Goal: Information Seeking & Learning: Find specific fact

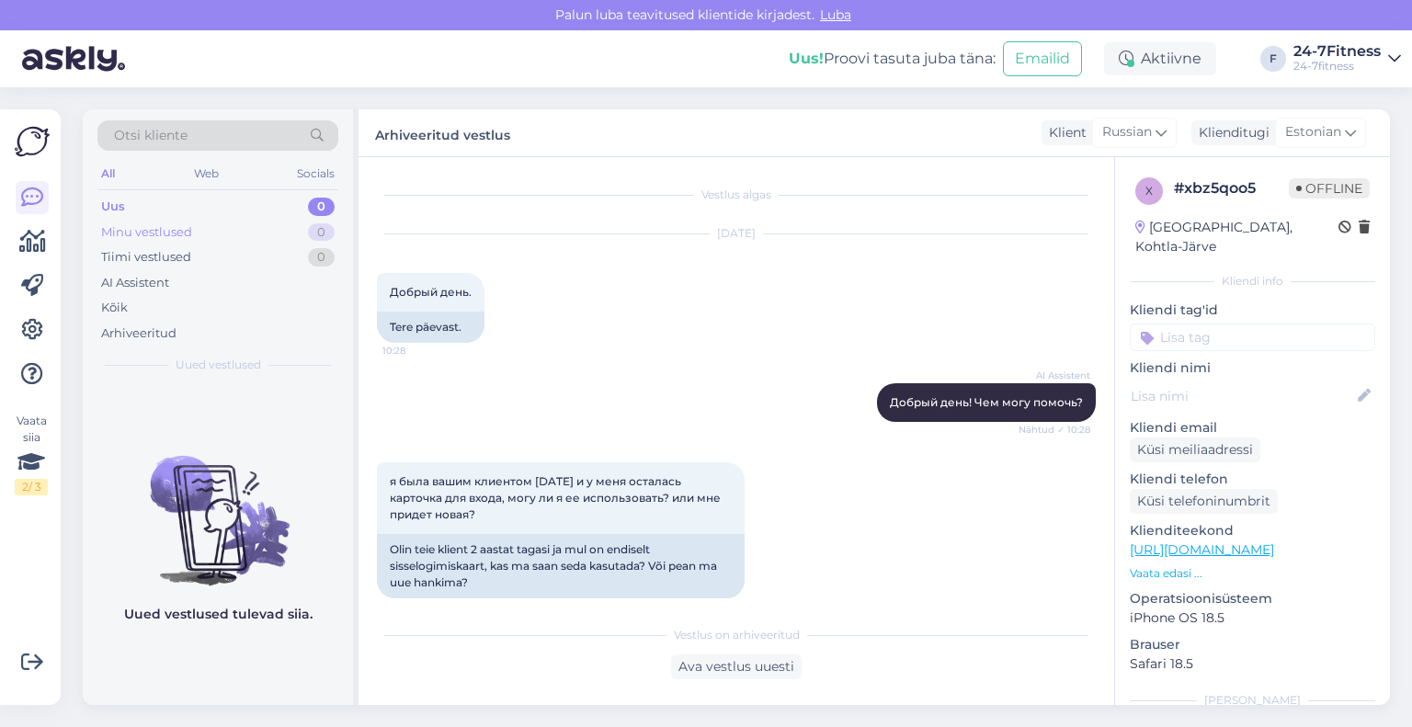
scroll to position [825, 0]
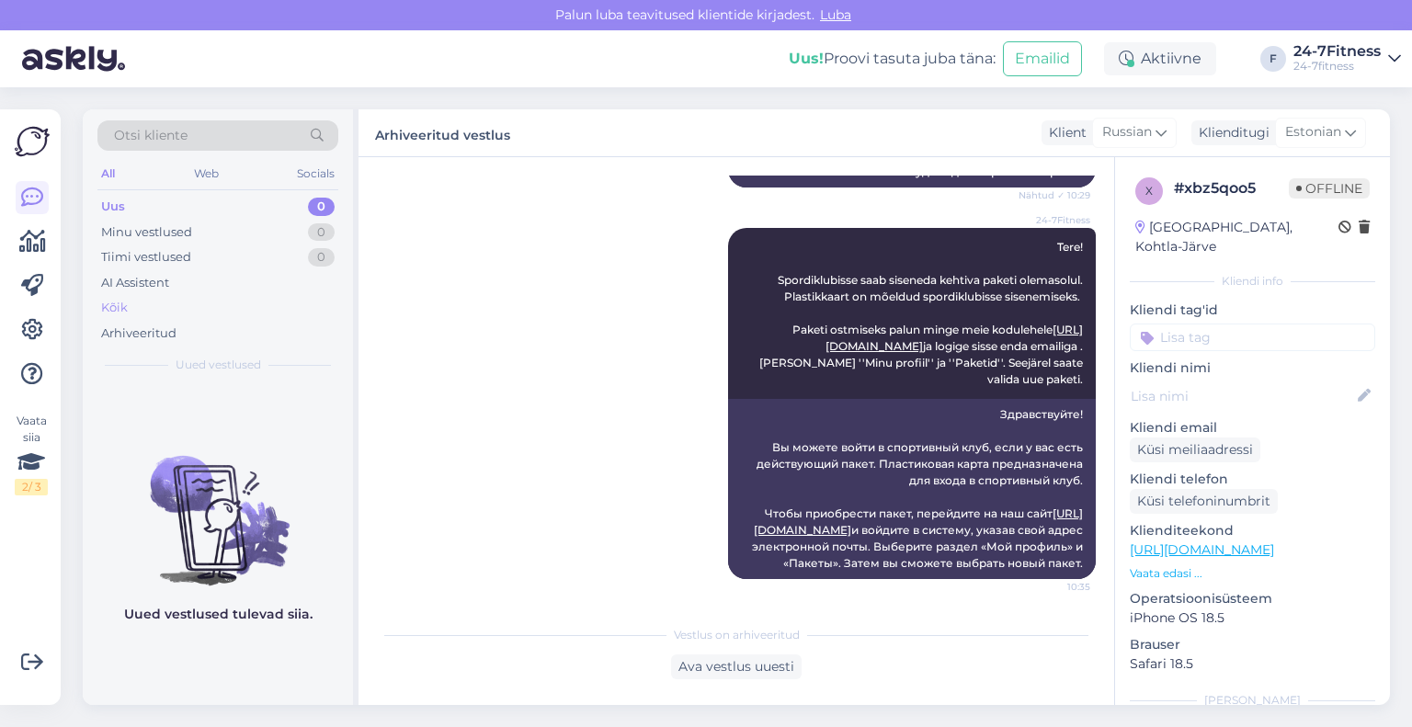
click at [134, 309] on div "Kõik" at bounding box center [217, 308] width 241 height 26
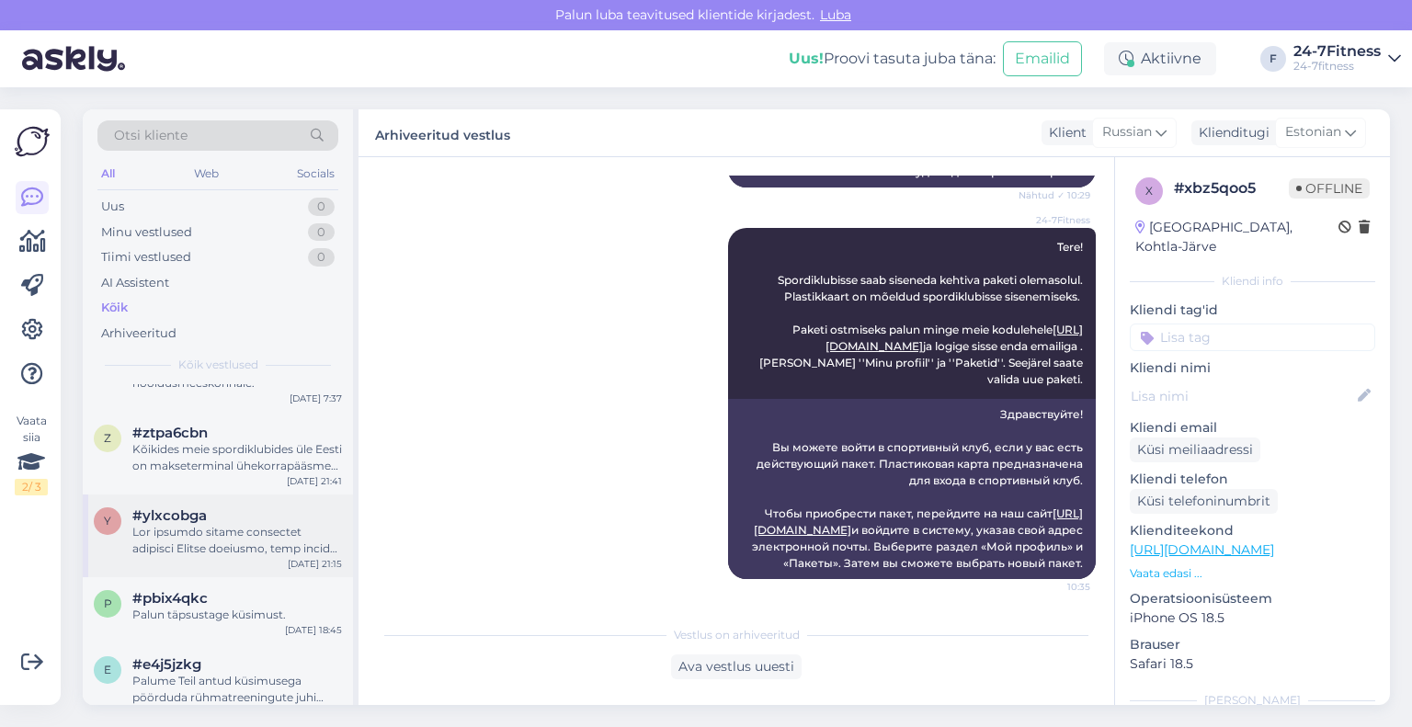
scroll to position [643, 0]
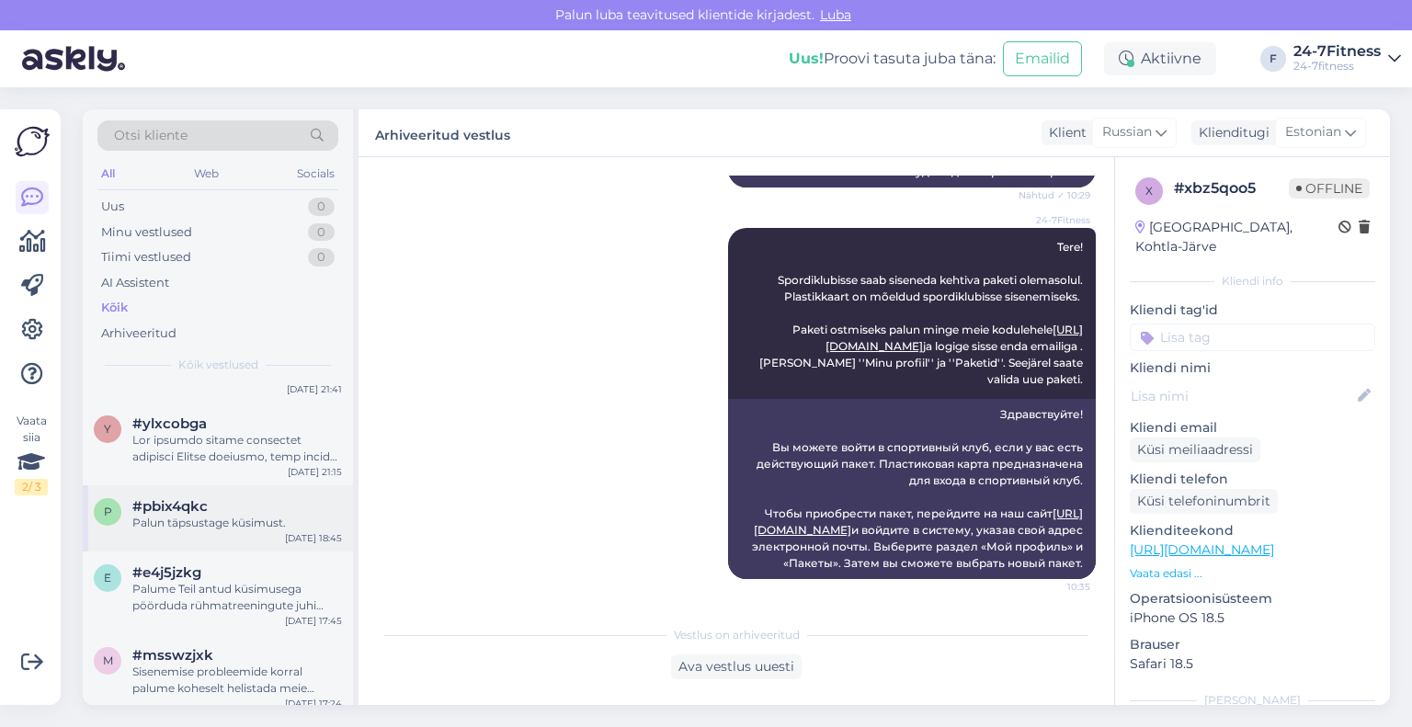
click at [226, 540] on div "p #pbix4qkc Palun täpsustage küsimust. [DATE] 18:45" at bounding box center [218, 518] width 270 height 66
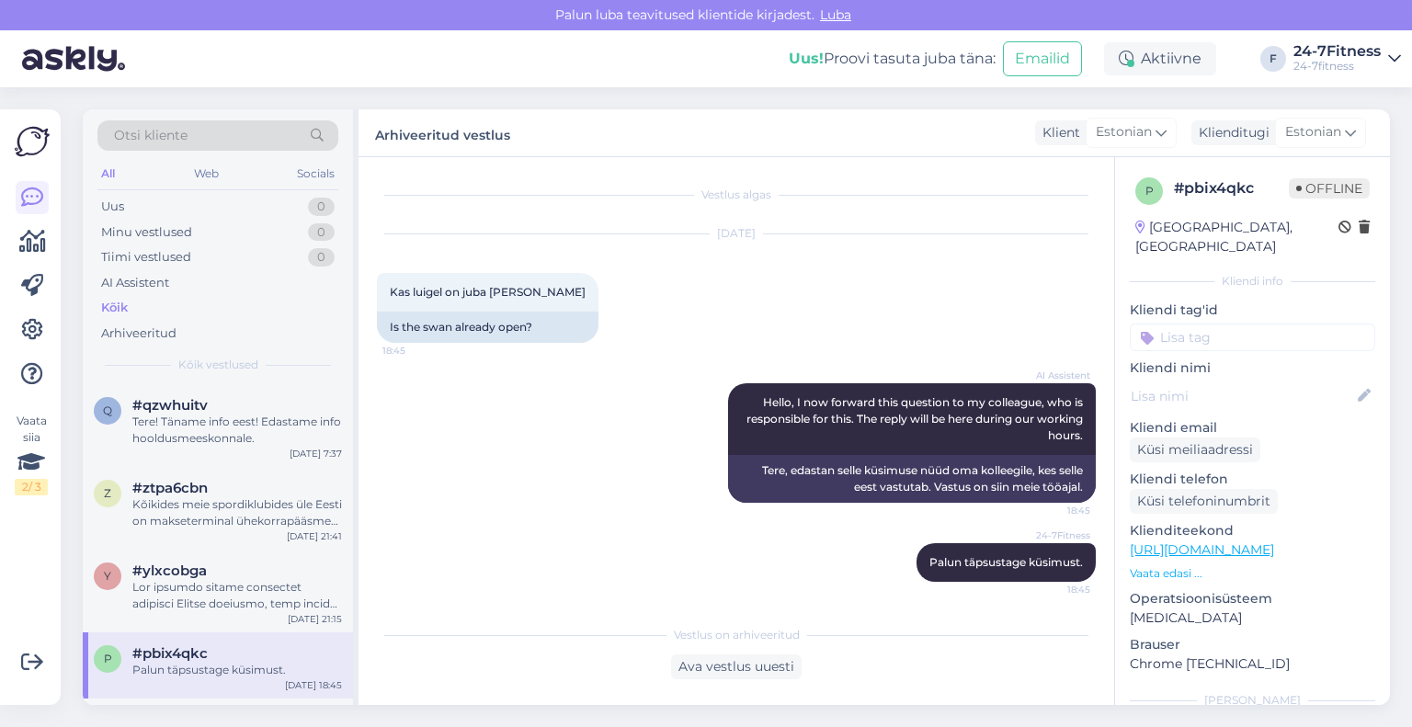
scroll to position [460, 0]
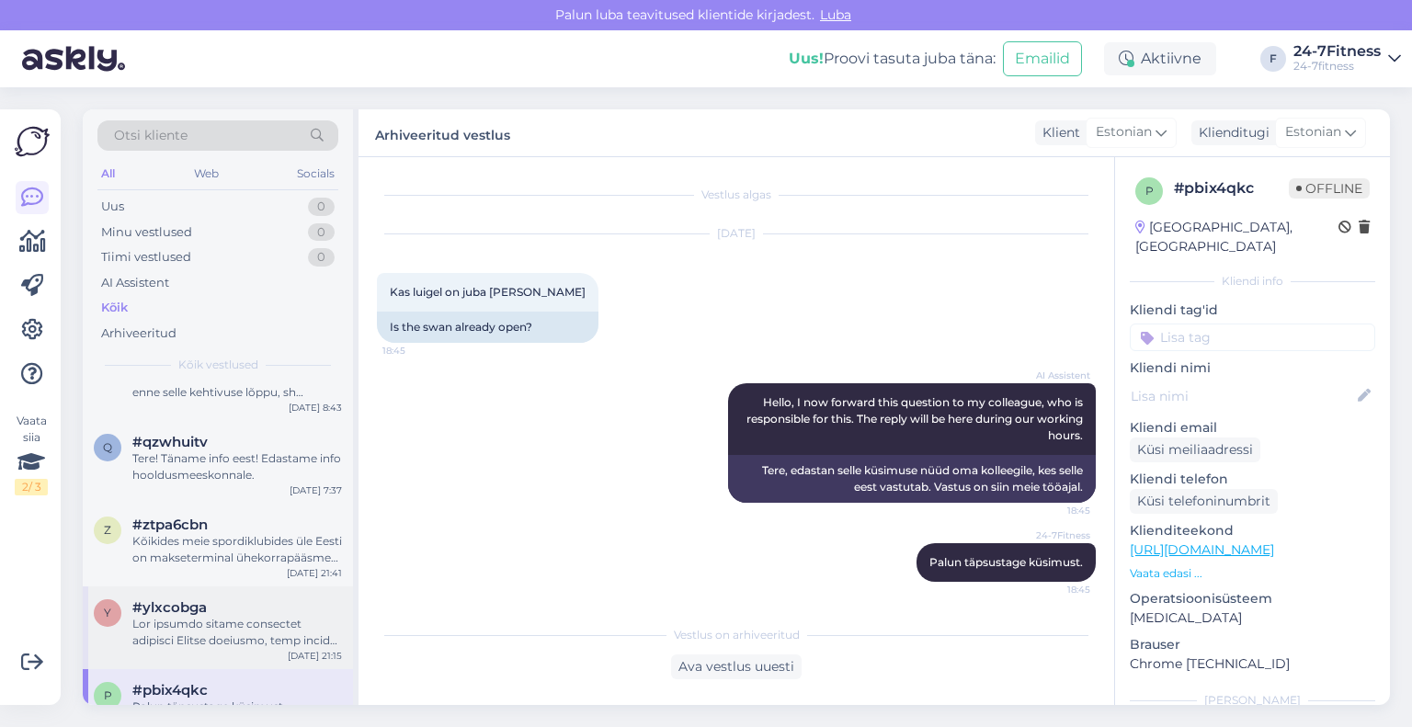
click at [209, 602] on div "#ylxcobga" at bounding box center [237, 607] width 210 height 17
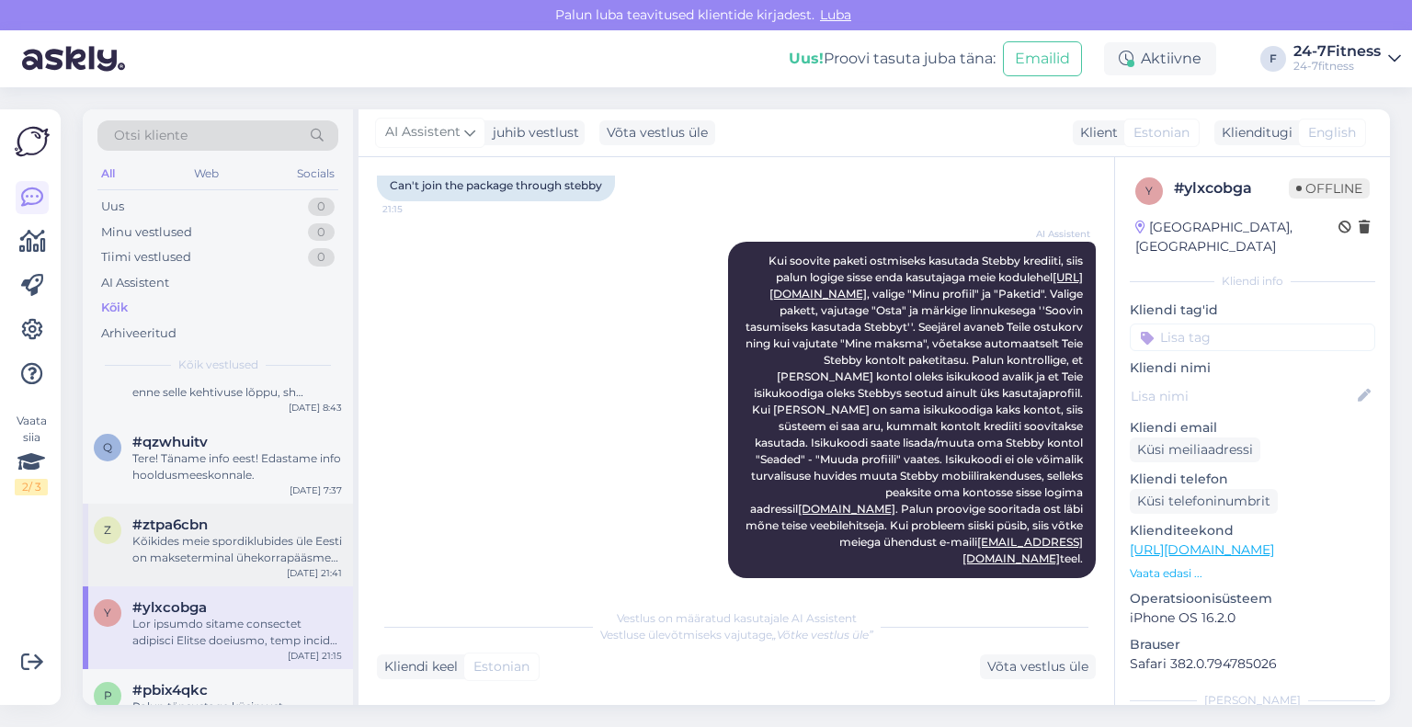
scroll to position [330, 0]
click at [228, 546] on div "Kõikides meie spordiklubides üle Eesti on makseterminal ühekorrapääsme sooritam…" at bounding box center [237, 549] width 210 height 33
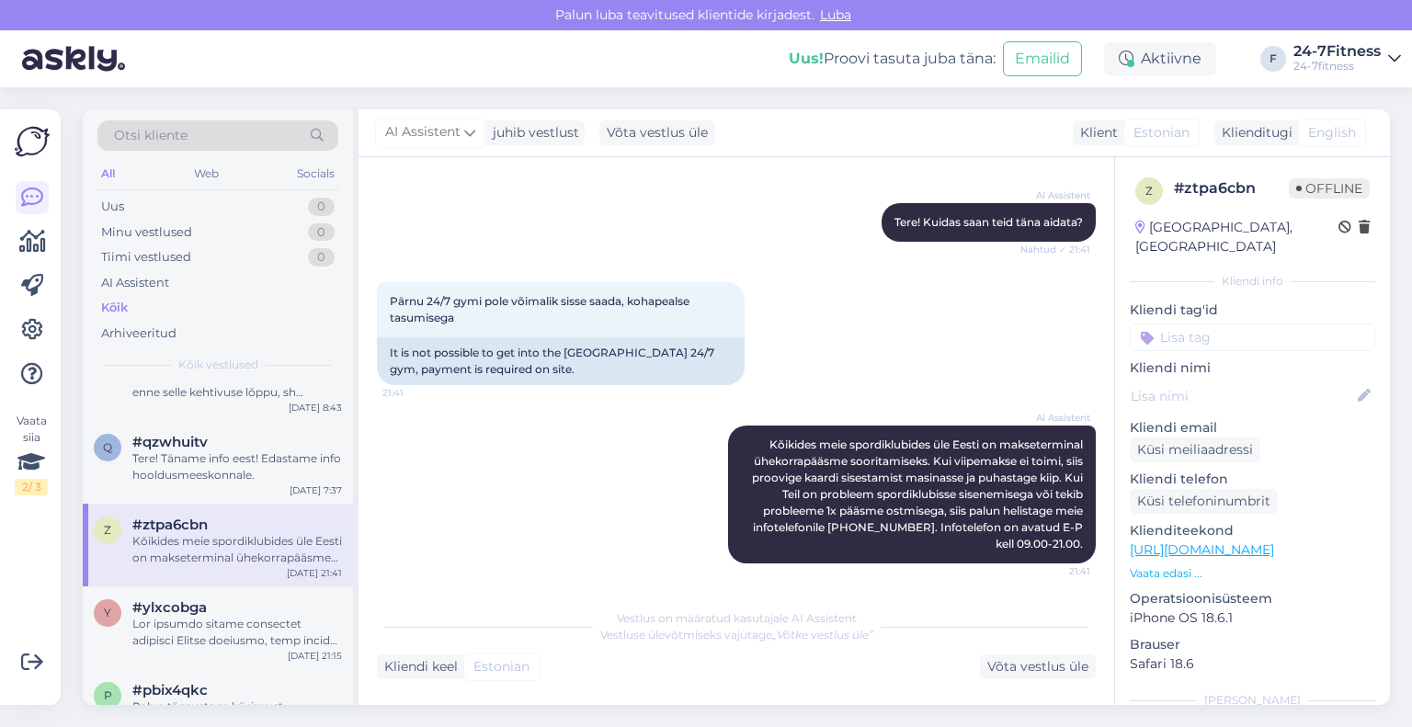
scroll to position [368, 0]
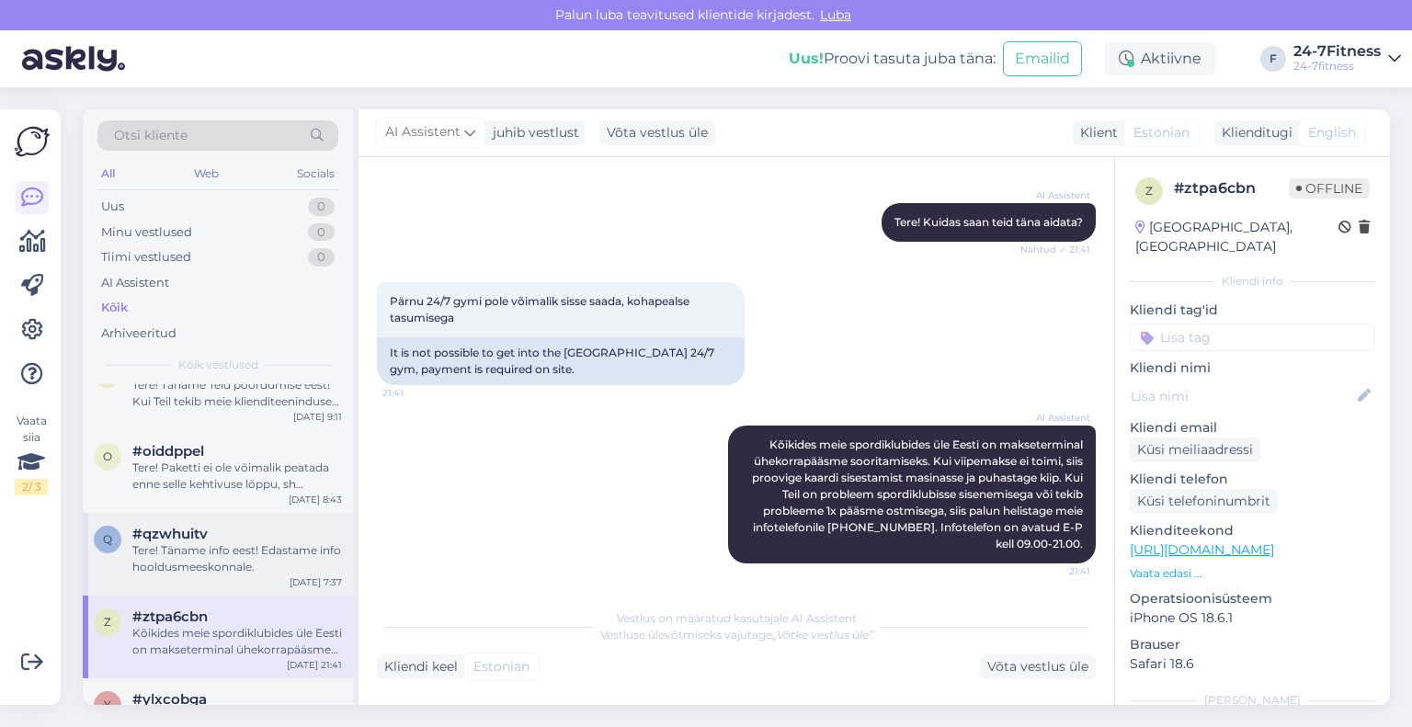
click at [220, 545] on div "Tere! Täname info eest! Edastame info hooldusmeeskonnale." at bounding box center [237, 558] width 210 height 33
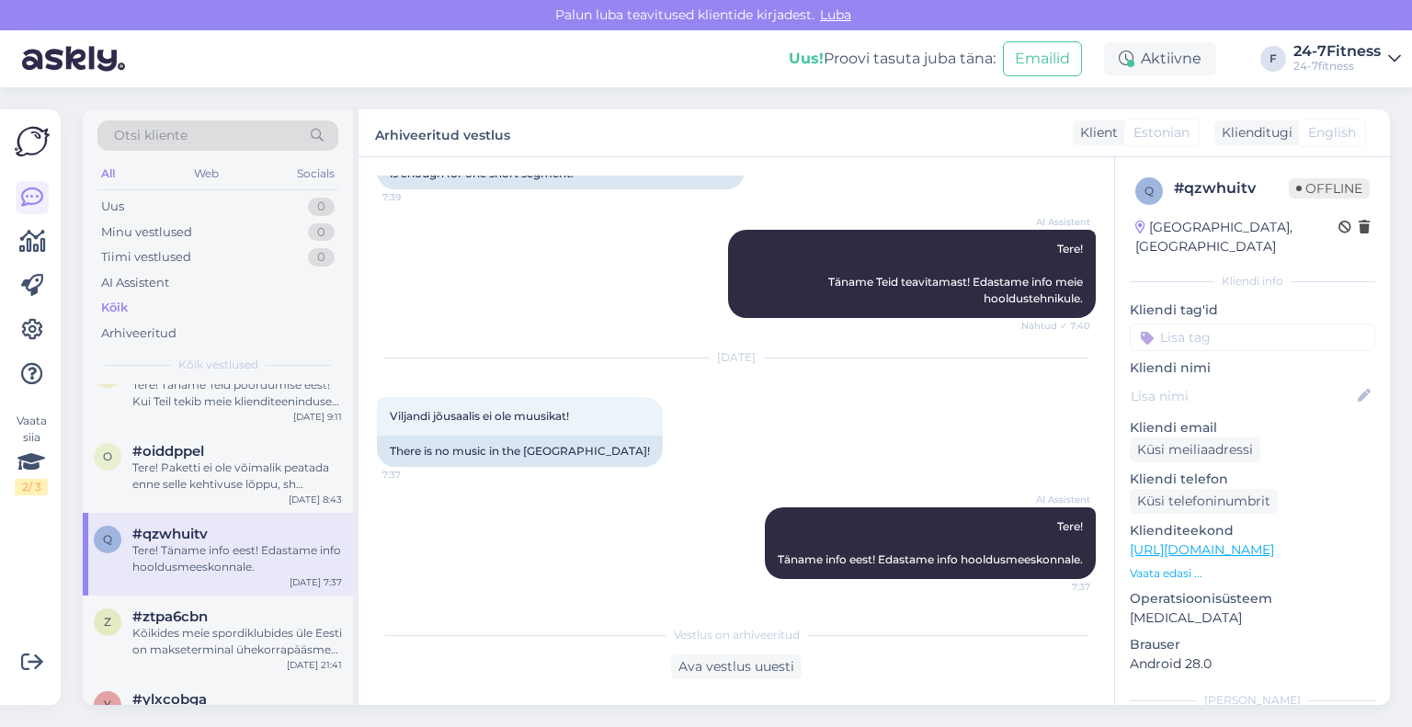
scroll to position [276, 0]
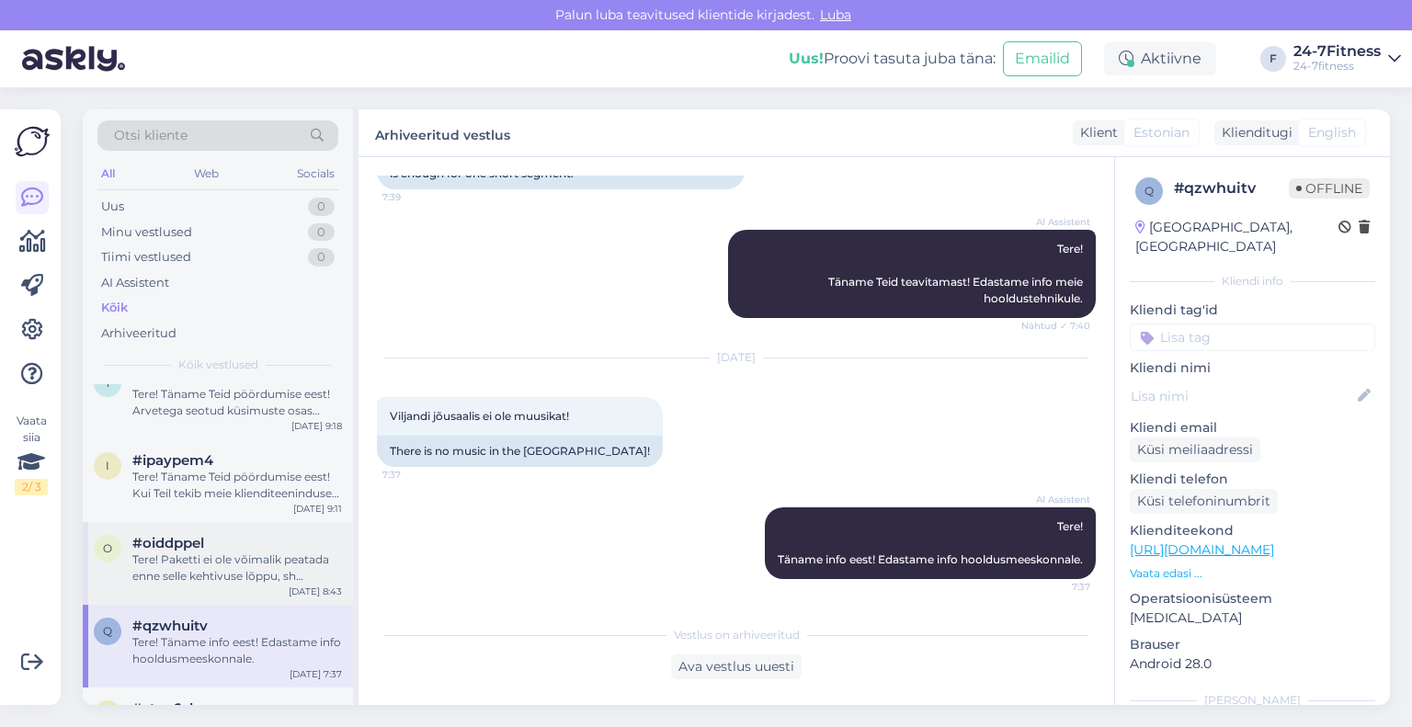
click at [213, 560] on div "Tere! Paketti ei ole võimalik peatada enne selle kehtivuse lõppu, sh haiguse, p…" at bounding box center [237, 568] width 210 height 33
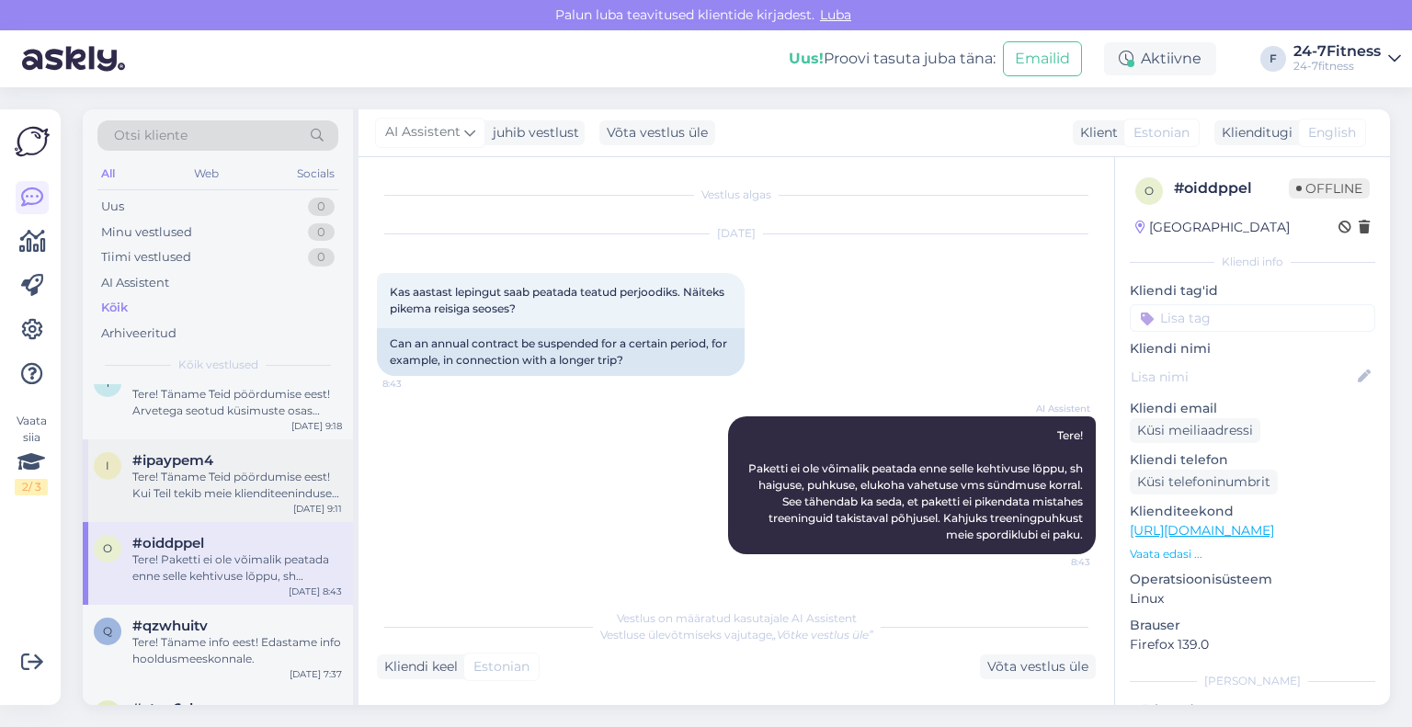
click at [204, 487] on div "Tere! Täname Teid pöördumise eest! Kui Teil tekib meie klienditeeninduse tööaja…" at bounding box center [237, 485] width 210 height 33
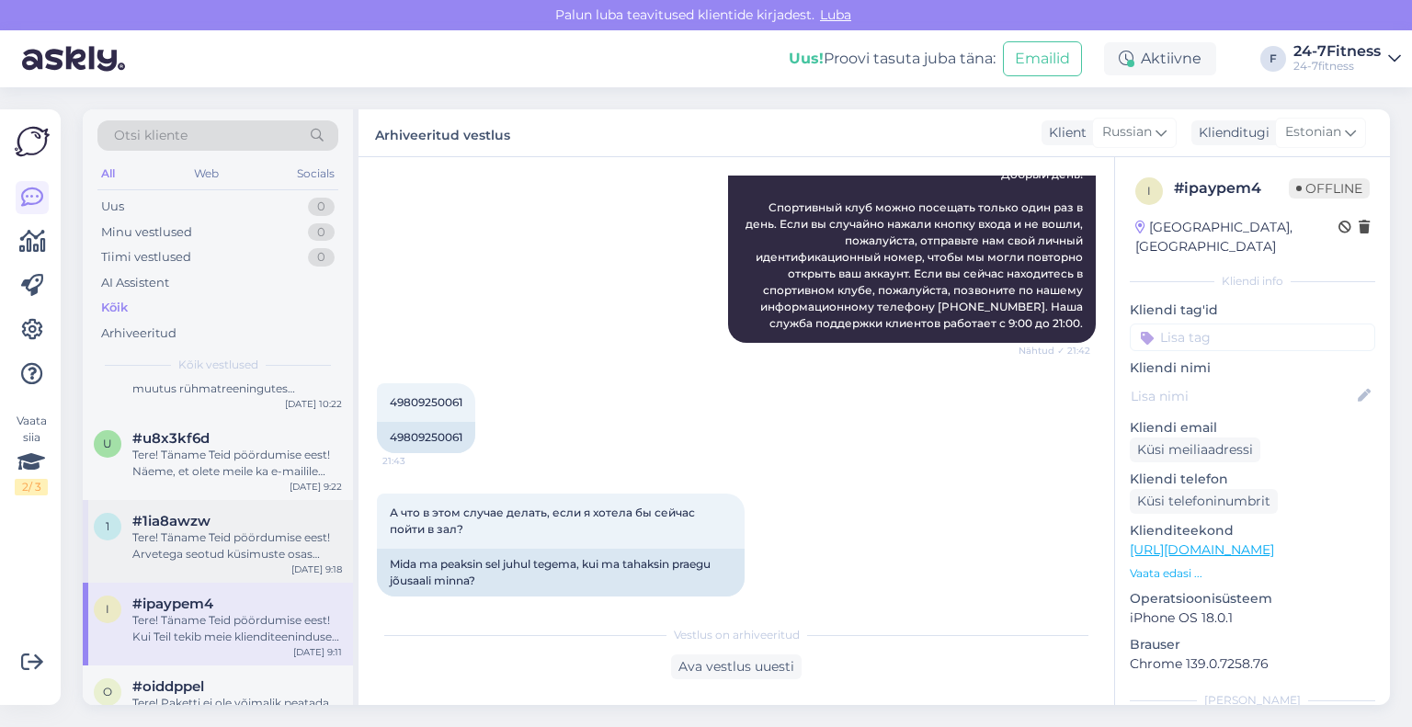
scroll to position [92, 0]
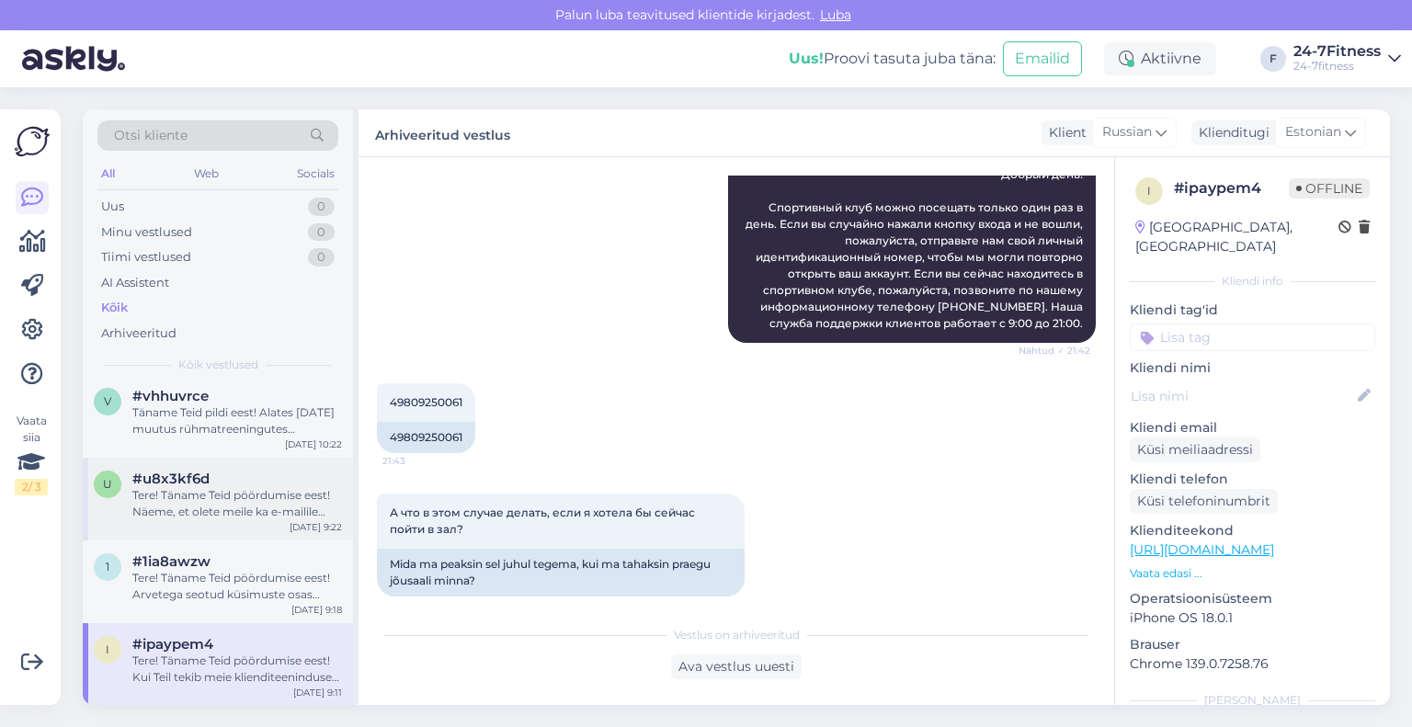
click at [205, 501] on div "Tere! Täname Teid pöördumise eest! Näeme, et olete meile ka e-mailile kirjutanu…" at bounding box center [237, 503] width 210 height 33
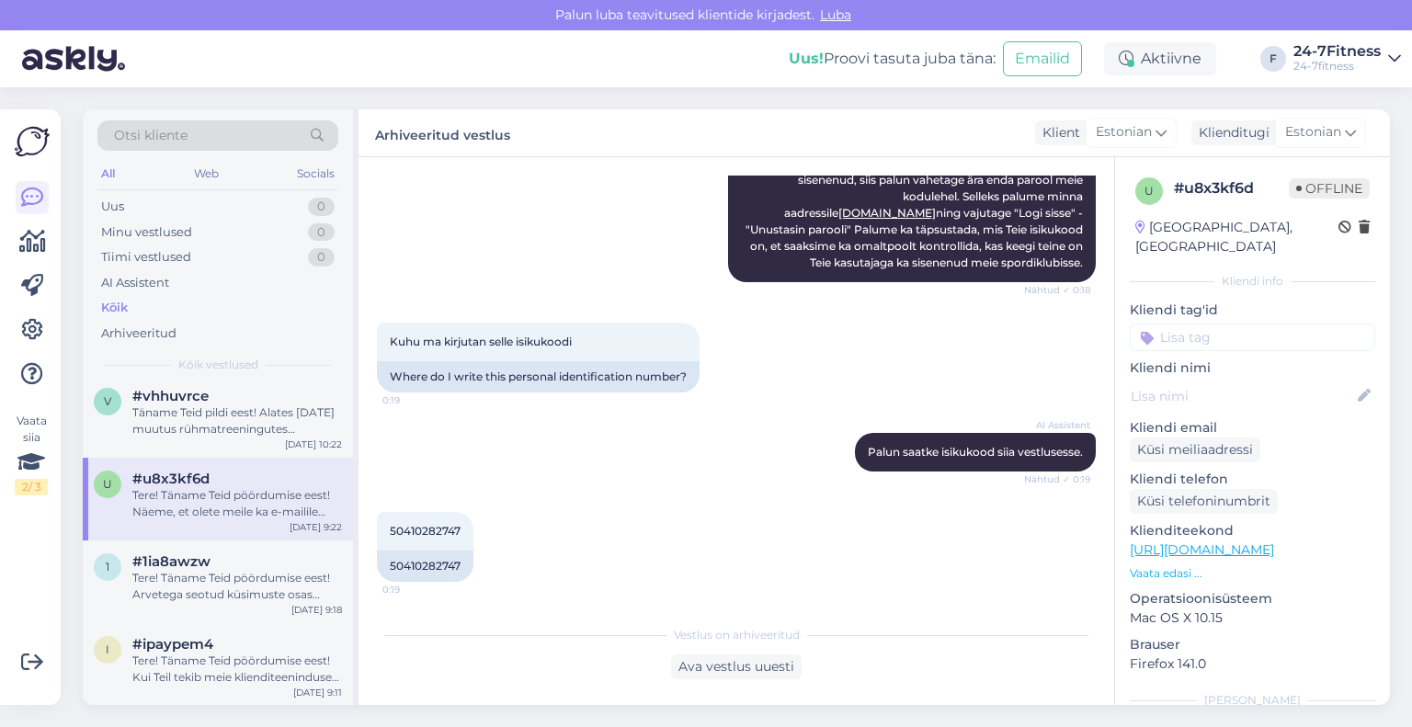
scroll to position [460, 0]
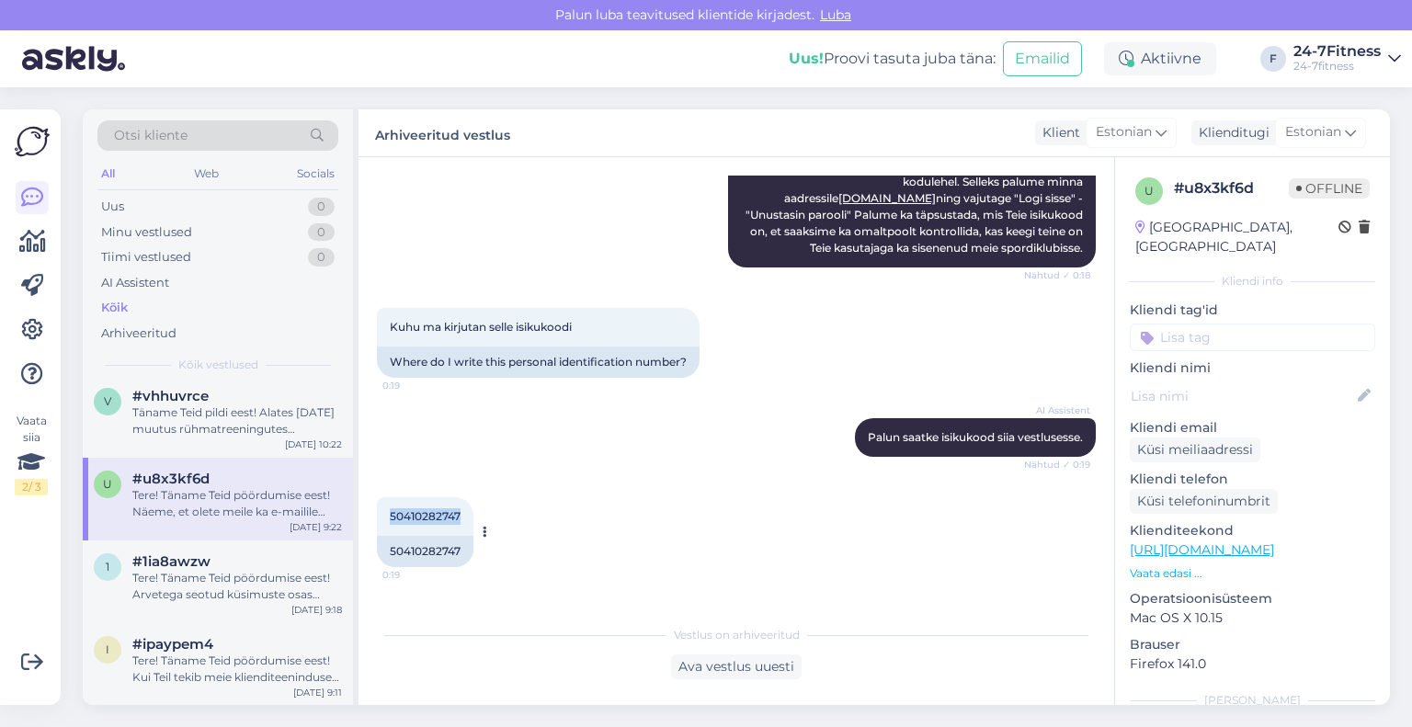
drag, startPoint x: 463, startPoint y: 499, endPoint x: 387, endPoint y: 503, distance: 76.4
click at [387, 503] on div "50410282747 0:19" at bounding box center [425, 516] width 97 height 39
copy span "50410282747"
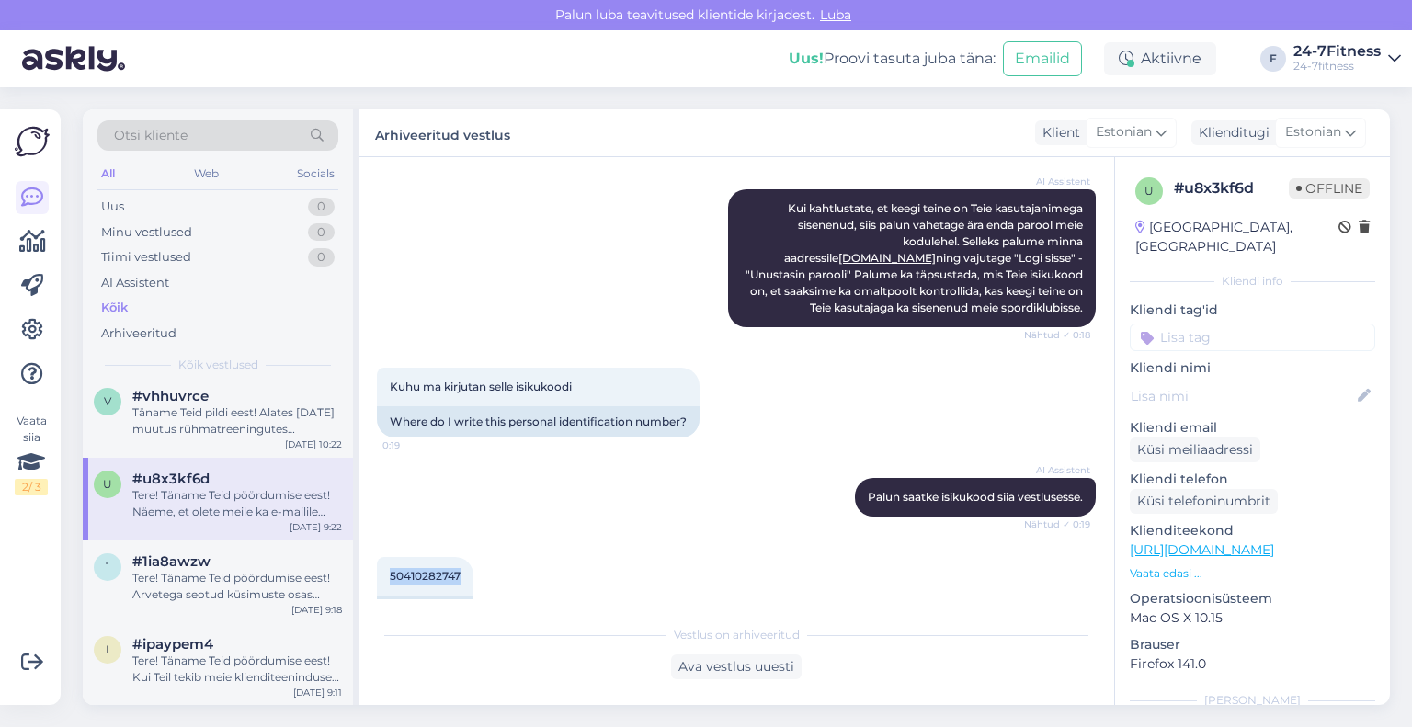
scroll to position [368, 0]
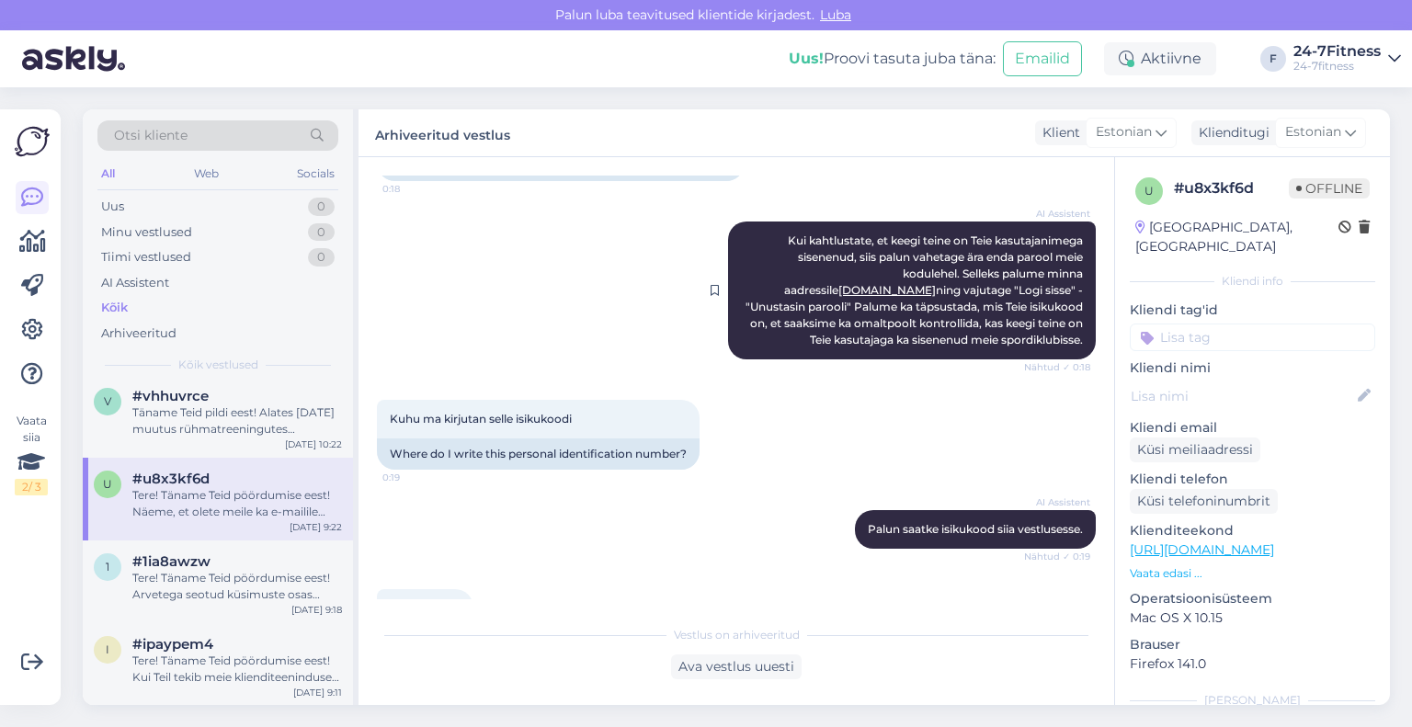
drag, startPoint x: 1070, startPoint y: 322, endPoint x: 757, endPoint y: 225, distance: 327.1
click at [757, 225] on div "AI Assistent Kui kahtlustate, et keegi teine on Teie kasutajanimega sisenenud, …" at bounding box center [912, 291] width 368 height 138
copy span "Kui kahtlustate, et keegi teine on Teie kasutajanimega sisenenud, siis palun va…"
